Goal: Obtain resource: Obtain resource

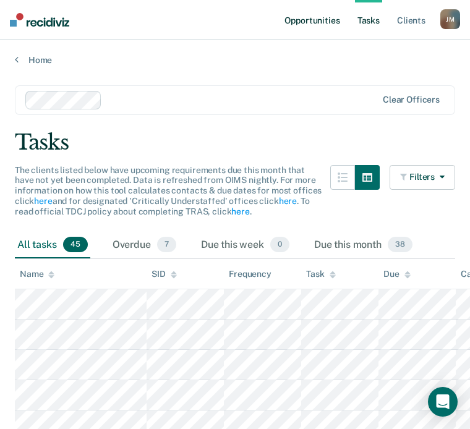
click at [326, 21] on link "Opportunities" at bounding box center [312, 20] width 60 height 40
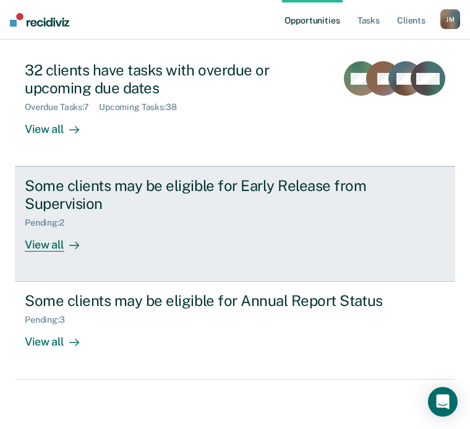
scroll to position [174, 0]
click at [75, 228] on div "View all" at bounding box center [59, 240] width 69 height 24
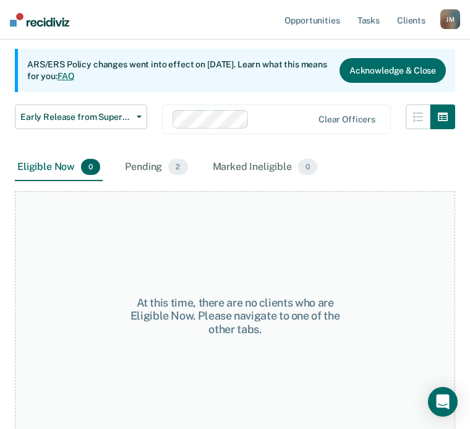
scroll to position [117, 0]
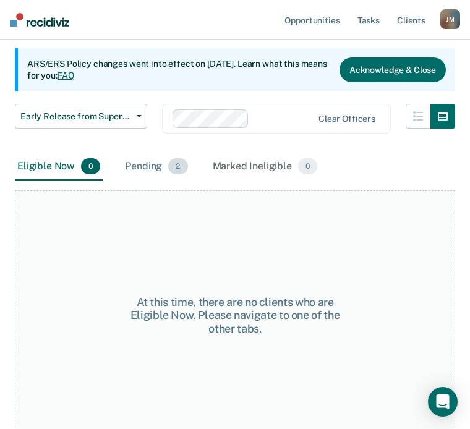
click at [143, 159] on div "Pending 2" at bounding box center [155, 166] width 67 height 27
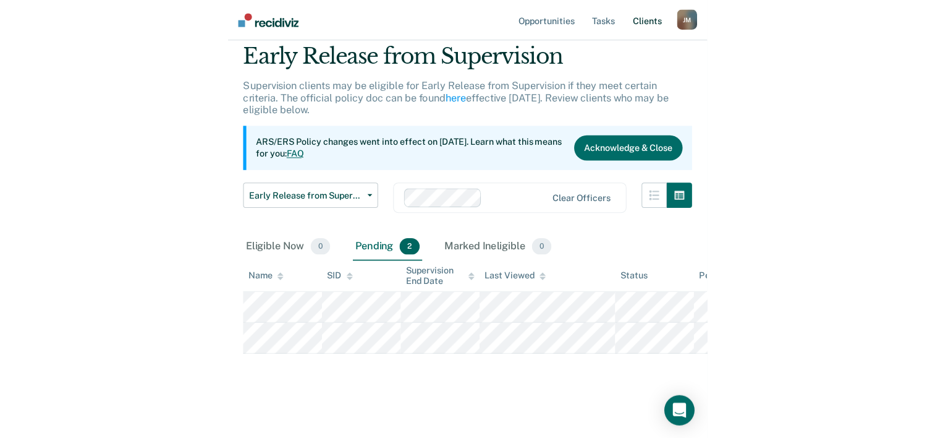
scroll to position [0, 0]
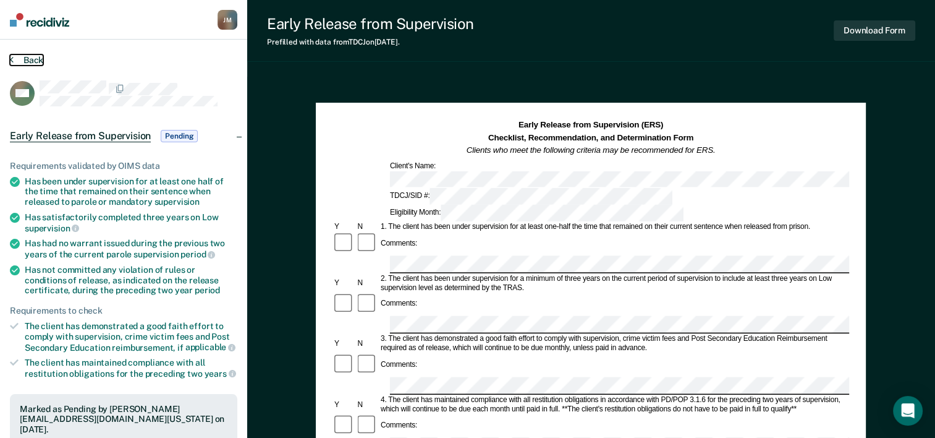
click at [11, 57] on icon at bounding box center [12, 59] width 4 height 10
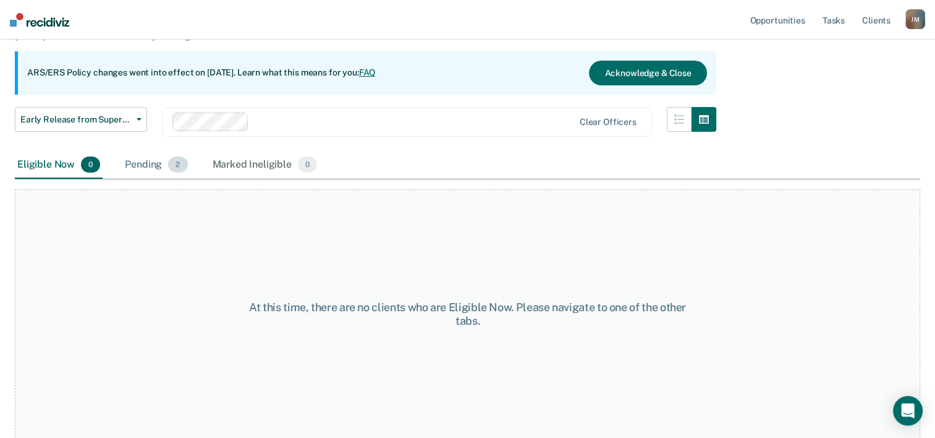
click at [158, 167] on div "Pending 2" at bounding box center [155, 164] width 67 height 27
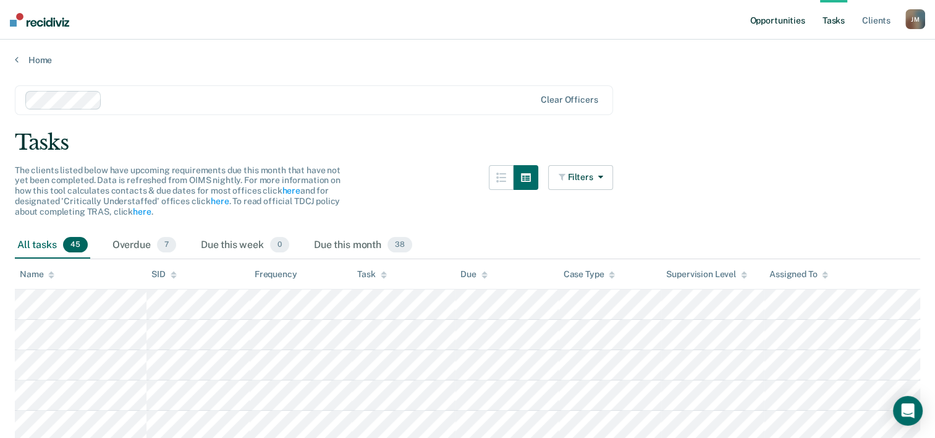
click at [771, 23] on link "Opportunities" at bounding box center [777, 20] width 60 height 40
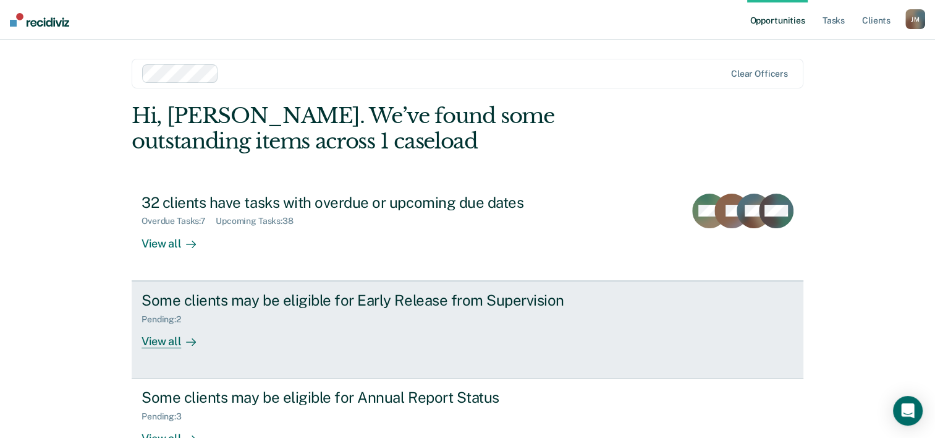
scroll to position [87, 0]
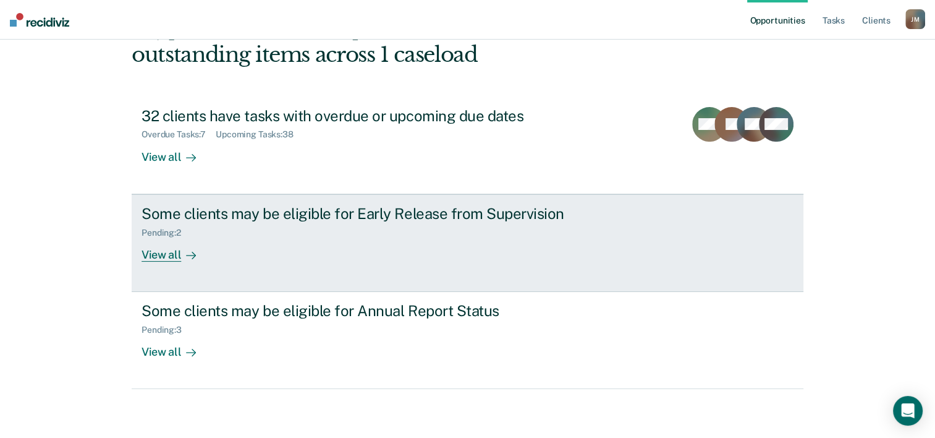
click at [174, 253] on div "View all" at bounding box center [176, 249] width 69 height 24
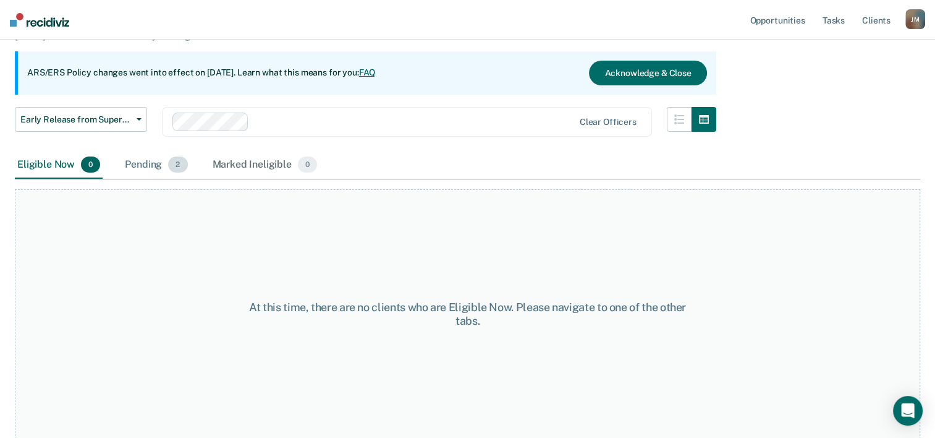
click at [146, 163] on div "Pending 2" at bounding box center [155, 164] width 67 height 27
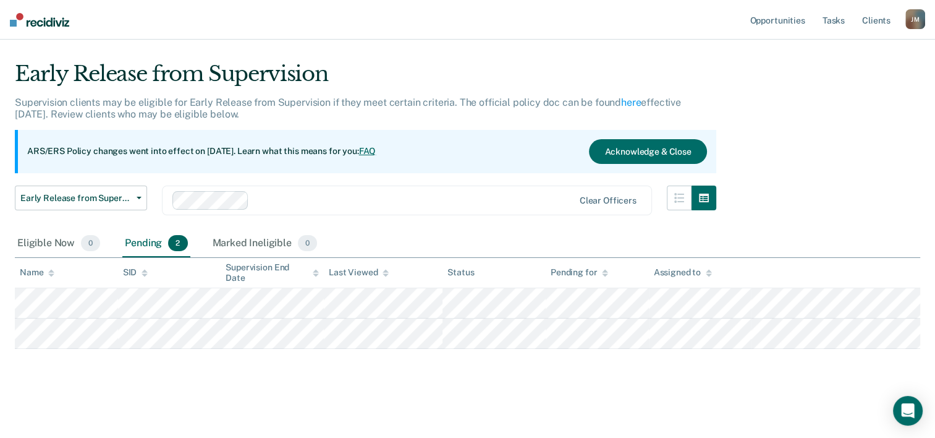
scroll to position [22, 0]
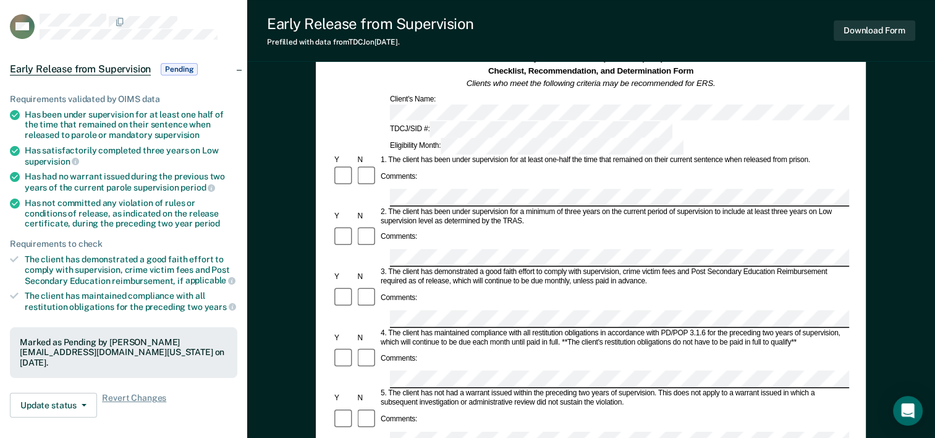
scroll to position [45, 0]
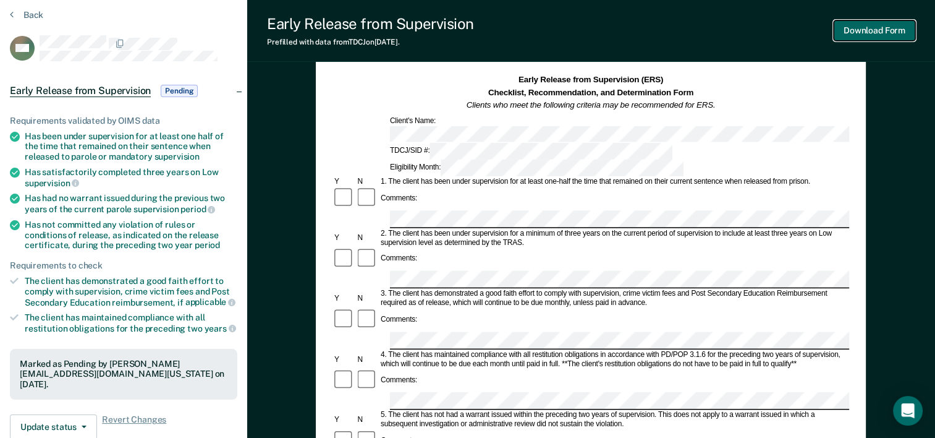
click at [887, 30] on button "Download Form" at bounding box center [875, 30] width 82 height 20
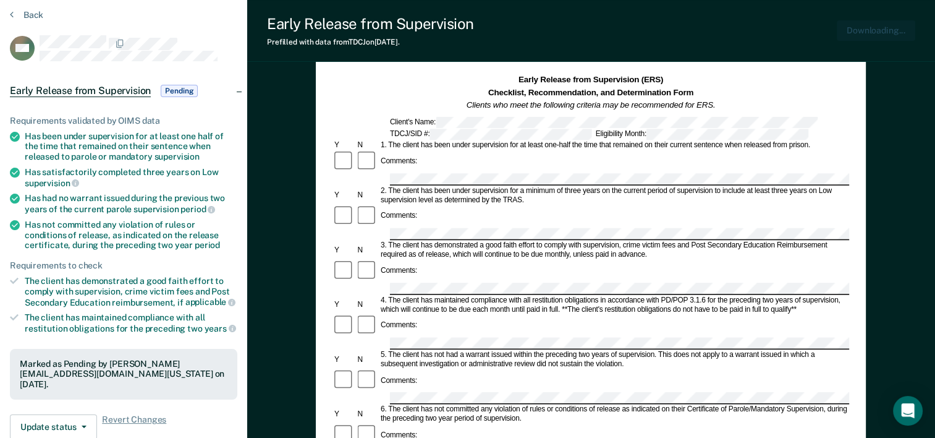
scroll to position [0, 0]
drag, startPoint x: 900, startPoint y: 0, endPoint x: 608, endPoint y: 27, distance: 293.0
click at [608, 27] on div "Early Release from Supervision Prefilled with data from TDCJ on [DATE] . Downlo…" at bounding box center [591, 31] width 688 height 62
click at [26, 14] on button "Back" at bounding box center [26, 14] width 33 height 11
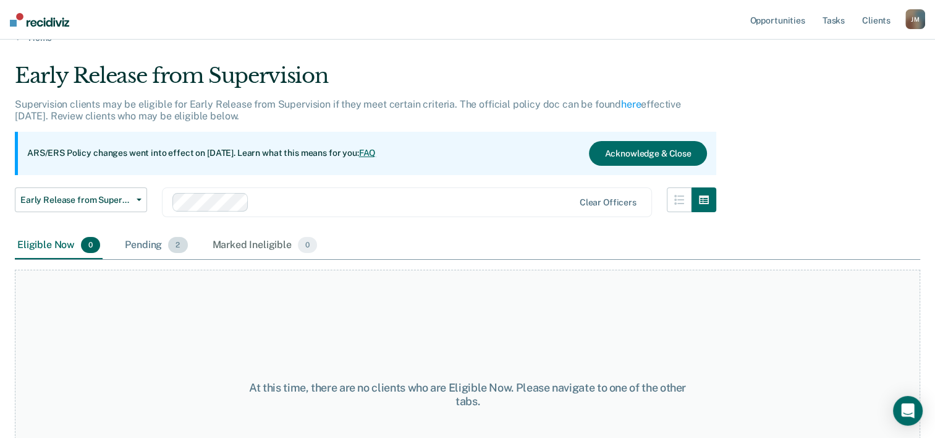
click at [140, 240] on div "Pending 2" at bounding box center [155, 245] width 67 height 27
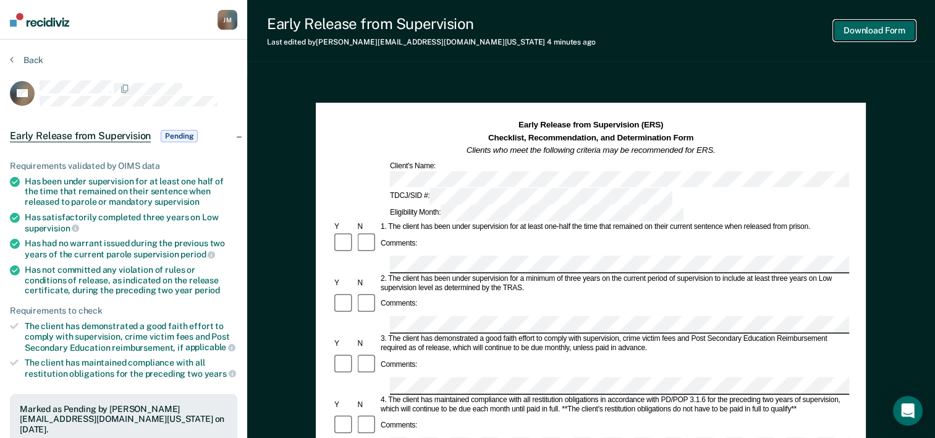
click at [888, 28] on button "Download Form" at bounding box center [875, 30] width 82 height 20
